Goal: Transaction & Acquisition: Purchase product/service

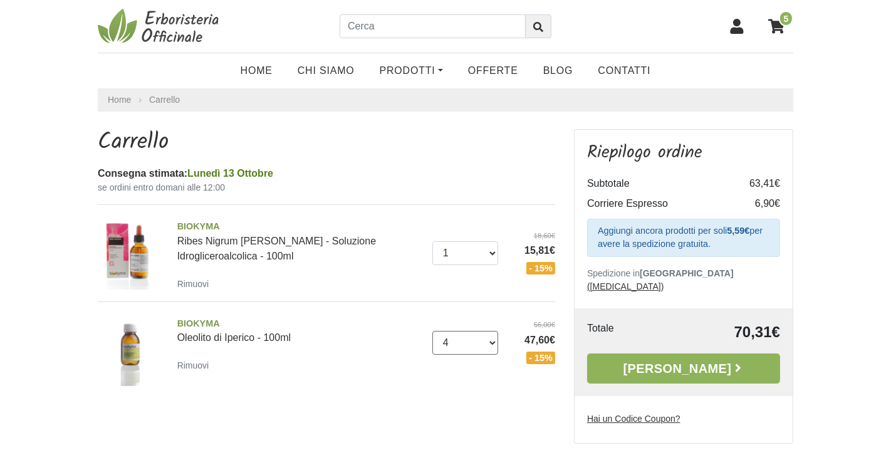
click at [494, 338] on select "0 ([GEOGRAPHIC_DATA]) 1 2 3 4 5 6 7 8 9 10 11 12 13 14 15 16 17 18 19 20 21 22 …" at bounding box center [465, 343] width 66 height 24
select select "2"
click at [432, 331] on select "0 ([GEOGRAPHIC_DATA]) 1 2 3 4 5 6 7 8 9 10 11 12 13 14 15 16 17 18 19 20 21 22 …" at bounding box center [465, 343] width 66 height 24
click at [265, 70] on link "Home" at bounding box center [256, 70] width 57 height 25
